Goal: Check status: Check status

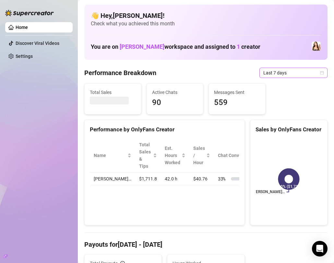
click at [321, 74] on icon "calendar" at bounding box center [322, 73] width 4 height 4
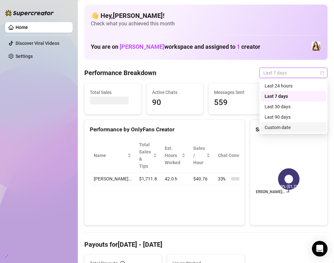
click at [293, 125] on div "Custom date" at bounding box center [294, 127] width 58 height 7
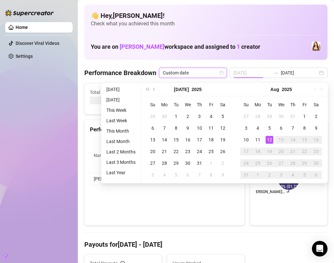
click at [272, 143] on div "12" at bounding box center [270, 140] width 8 height 8
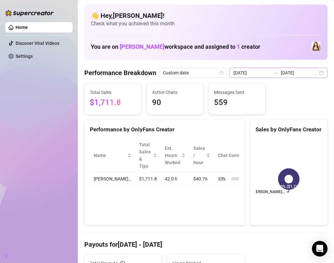
click at [320, 73] on div "2025-08-05 2025-08-12" at bounding box center [279, 73] width 98 height 10
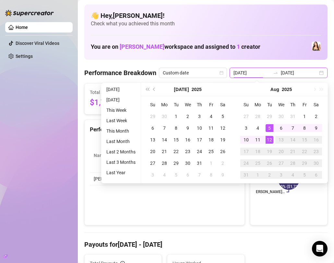
type input "[DATE]"
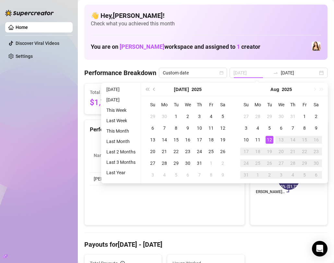
click at [272, 139] on div "12" at bounding box center [270, 140] width 8 height 8
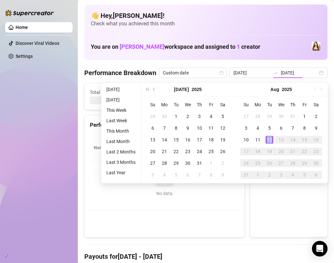
type input "[DATE]"
